Goal: Transaction & Acquisition: Purchase product/service

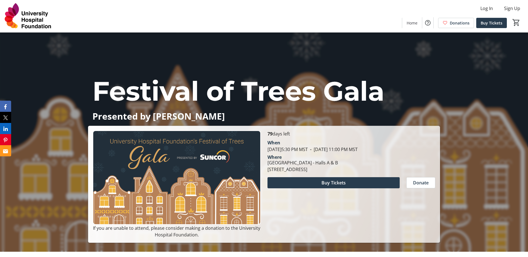
scroll to position [7, 0]
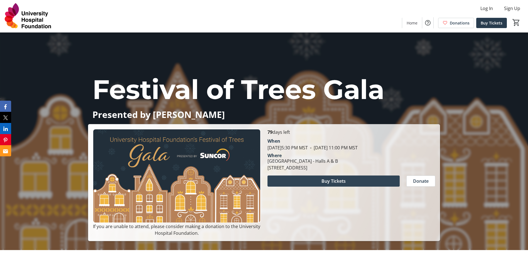
click at [390, 184] on span at bounding box center [333, 180] width 132 height 13
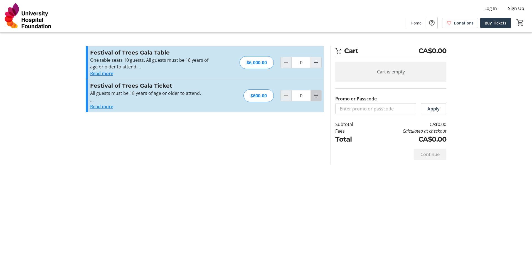
click at [318, 95] on mat-icon "Increment by one" at bounding box center [316, 95] width 7 height 7
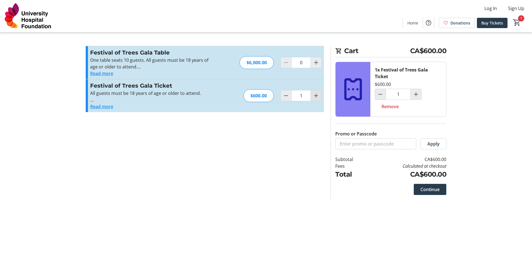
click at [317, 96] on mat-icon "Increment by one" at bounding box center [316, 95] width 7 height 7
type input "2"
